Goal: Task Accomplishment & Management: Manage account settings

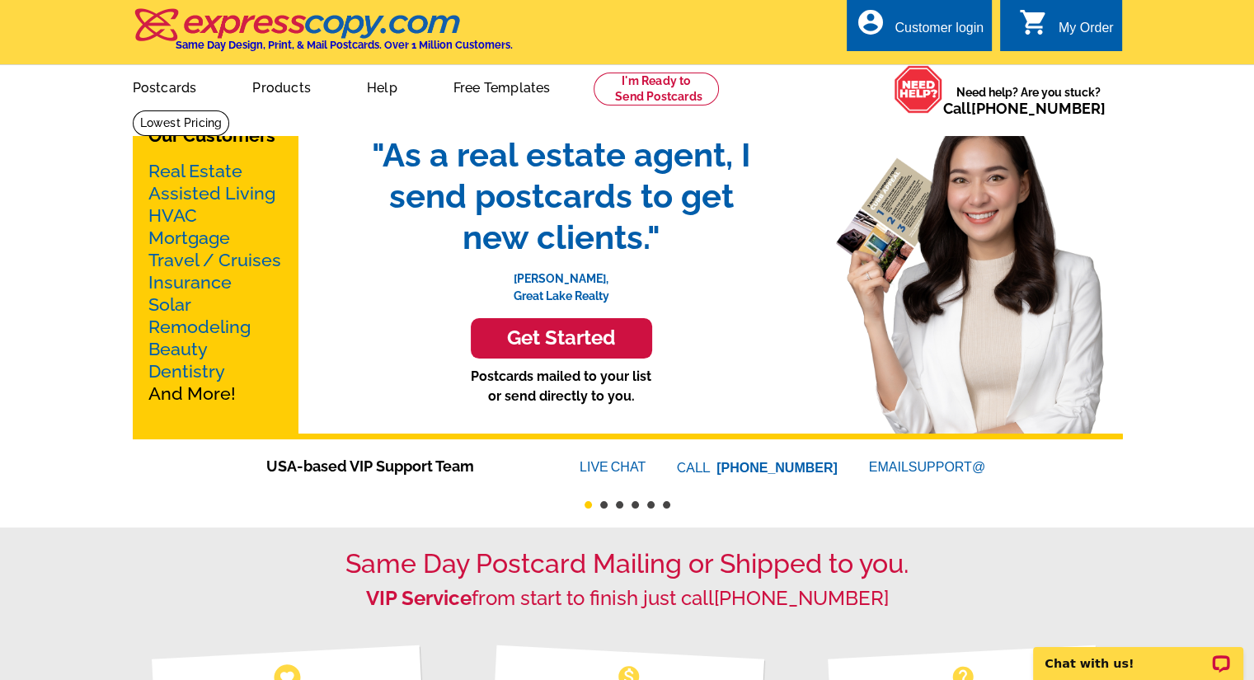
click at [956, 35] on div "Customer login" at bounding box center [939, 32] width 89 height 23
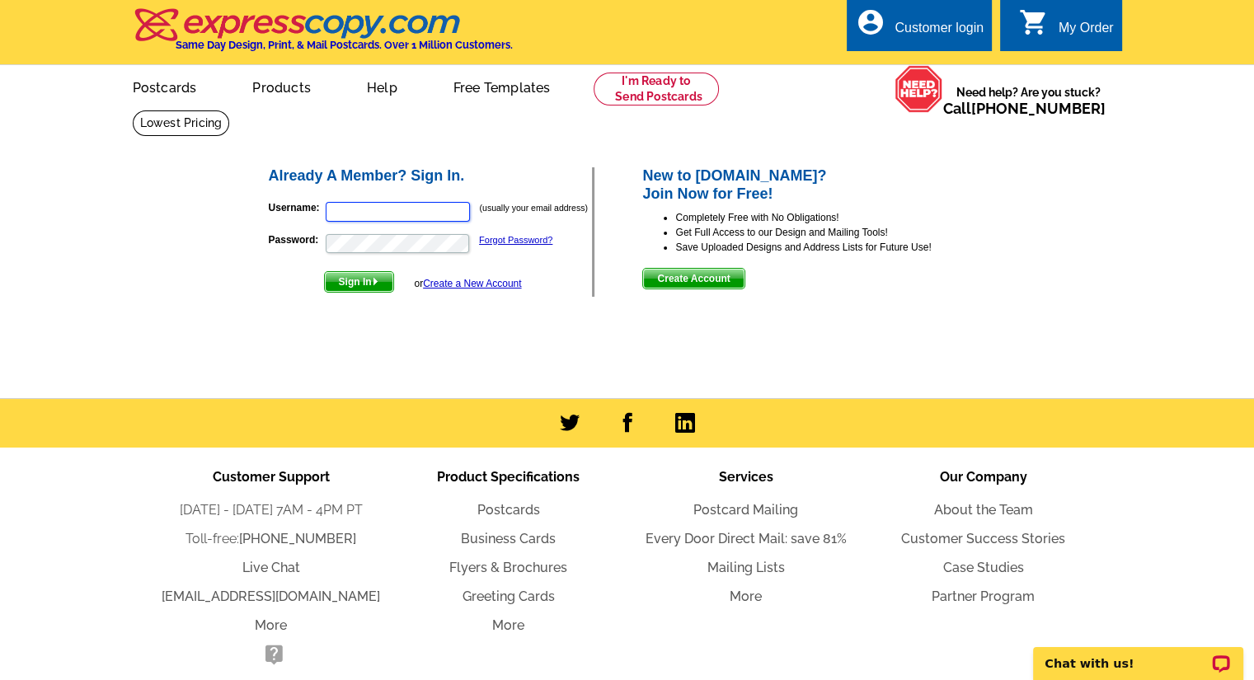
click at [373, 219] on input "Username:" at bounding box center [398, 212] width 144 height 20
type input "[PERSON_NAME][EMAIL_ADDRESS][DOMAIN_NAME]"
click at [324, 271] on button "Sign In" at bounding box center [359, 281] width 70 height 21
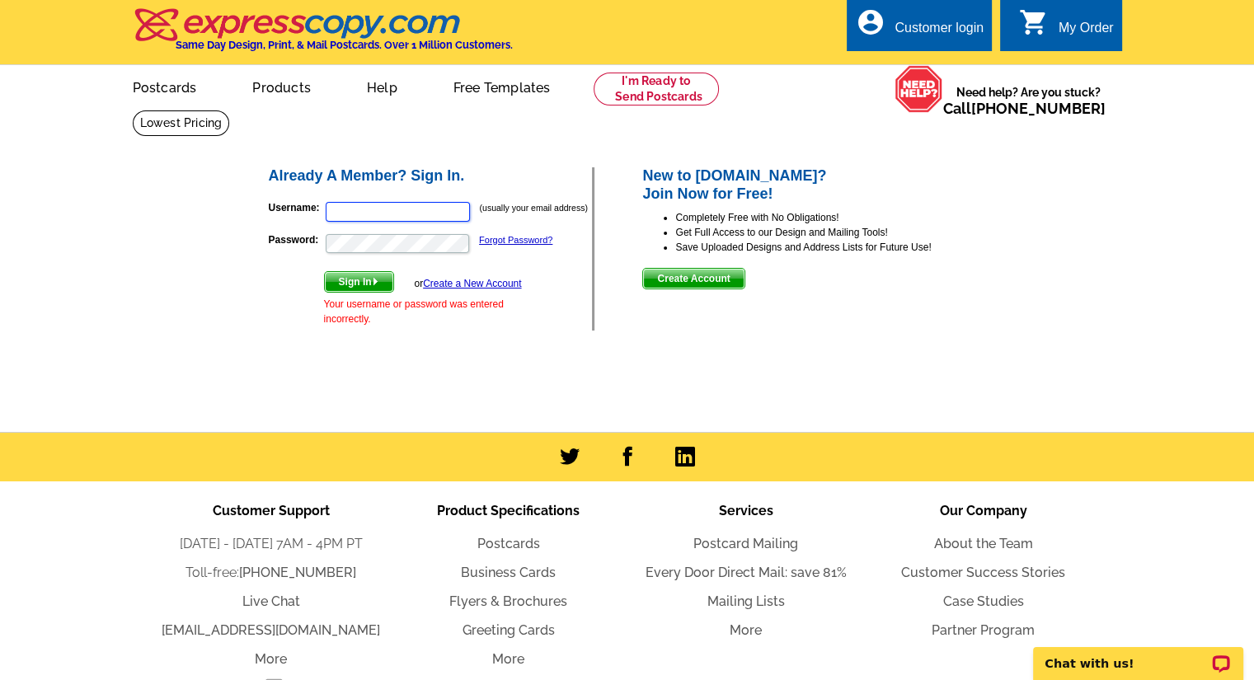
click at [425, 215] on input "Username:" at bounding box center [398, 212] width 144 height 20
type input "joseph@unrelentingmedia.com"
click at [509, 243] on link "Forgot Password?" at bounding box center [515, 240] width 73 height 10
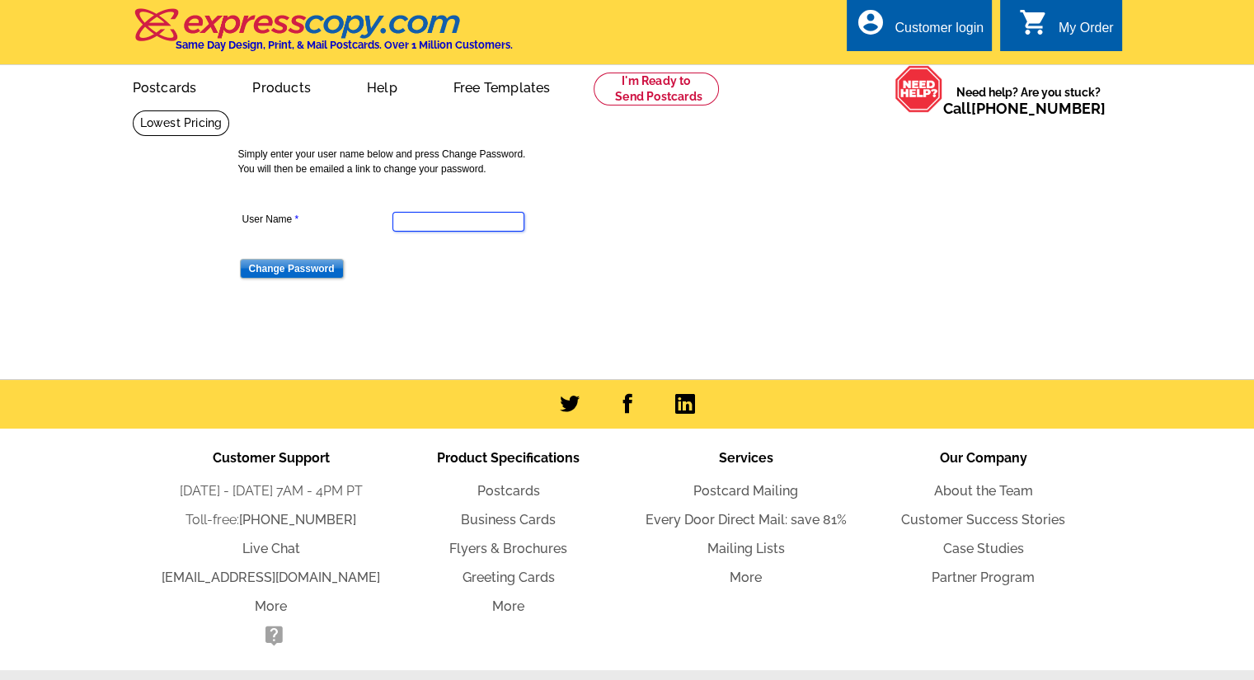
click at [482, 225] on input "User Name" at bounding box center [458, 222] width 132 height 20
type input "josephcabraham"
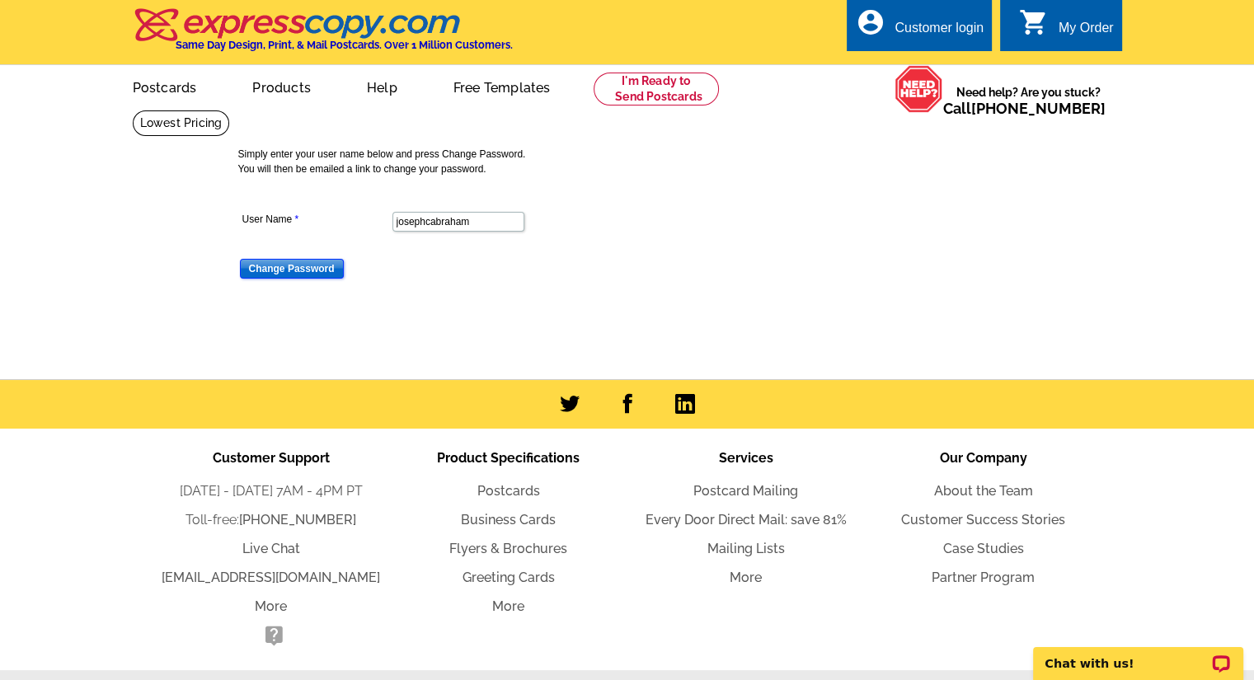
click at [322, 277] on input "Change Password" at bounding box center [292, 269] width 104 height 20
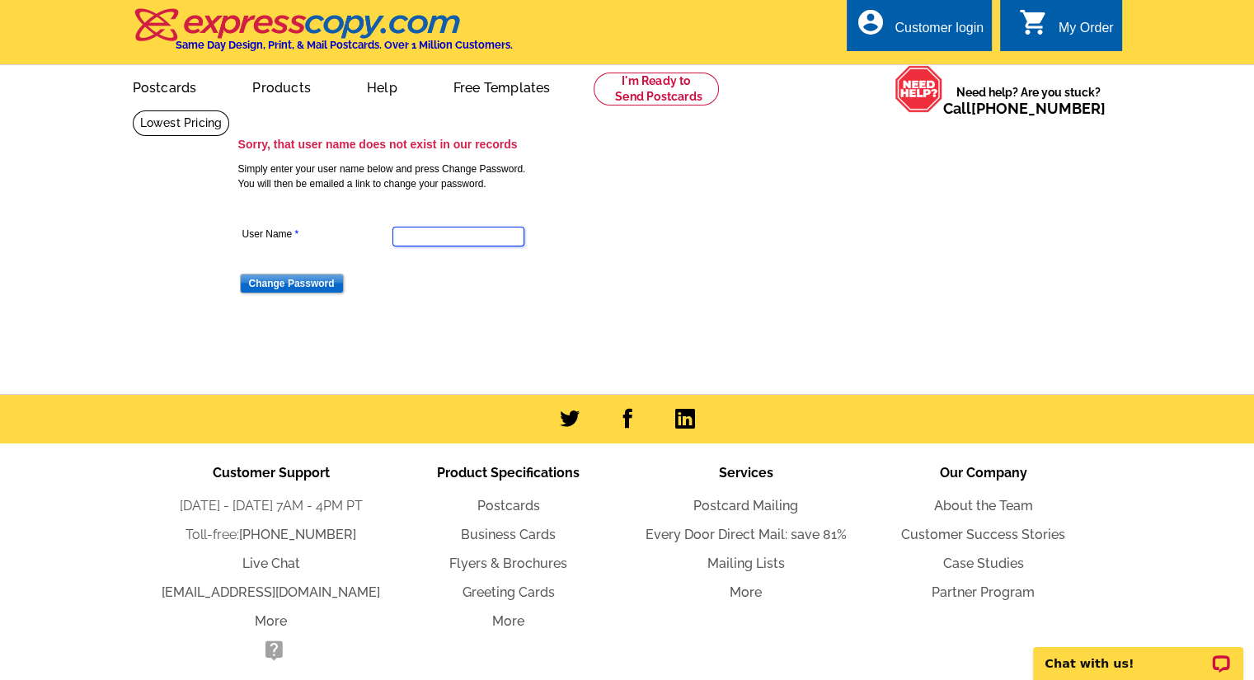
click at [414, 240] on input "User Name" at bounding box center [458, 237] width 132 height 20
type input "[PERSON_NAME][EMAIL_ADDRESS][DOMAIN_NAME]"
click at [329, 291] on input "Change Password" at bounding box center [292, 284] width 104 height 20
